Goal: Information Seeking & Learning: Learn about a topic

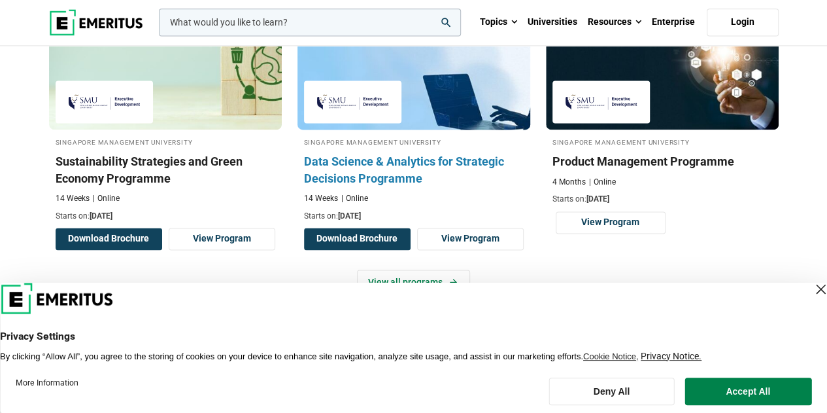
scroll to position [911, 0]
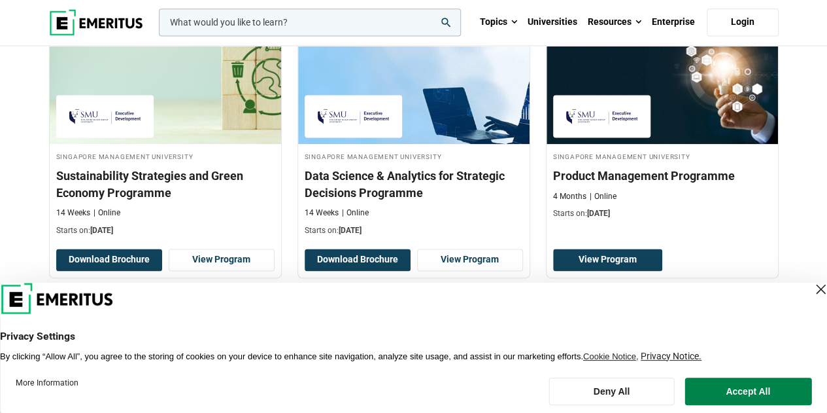
click at [811, 289] on div "Close Layer" at bounding box center [820, 289] width 18 height 18
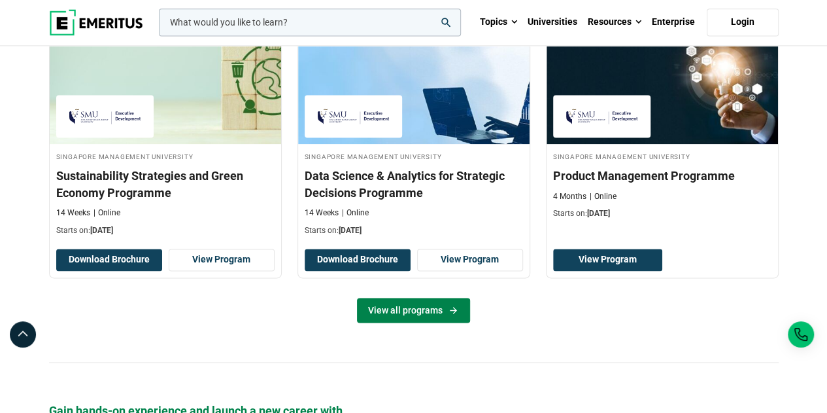
click at [403, 303] on link "View all programs" at bounding box center [413, 309] width 113 height 25
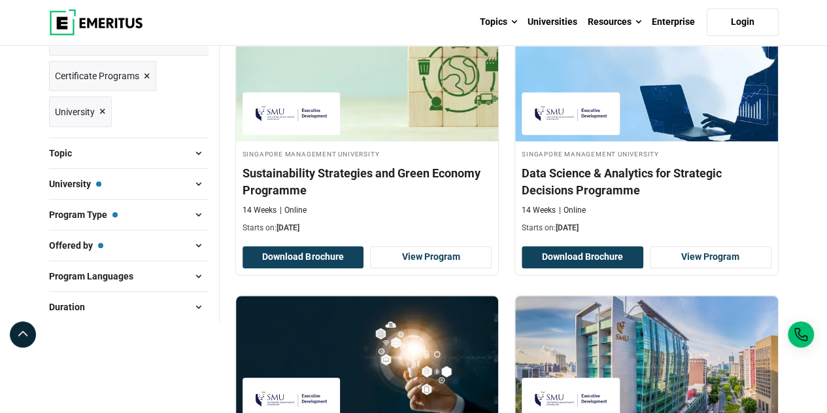
scroll to position [218, 0]
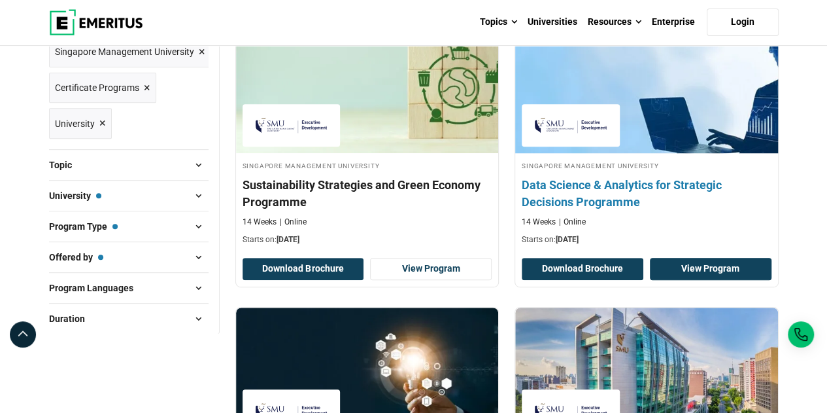
click at [697, 272] on link "View Program" at bounding box center [711, 269] width 122 height 22
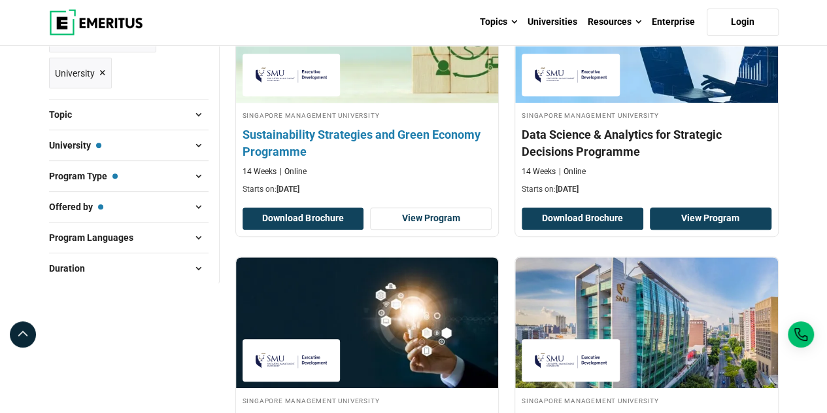
scroll to position [269, 0]
